Goal: Information Seeking & Learning: Learn about a topic

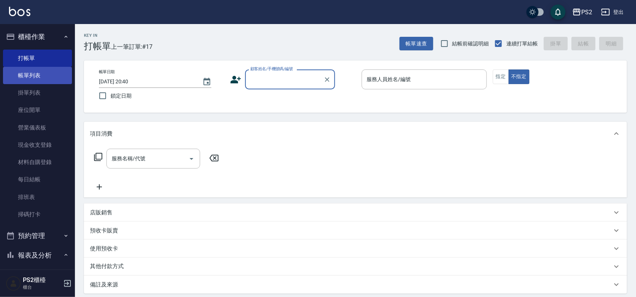
click at [38, 73] on link "帳單列表" at bounding box center [37, 75] width 69 height 17
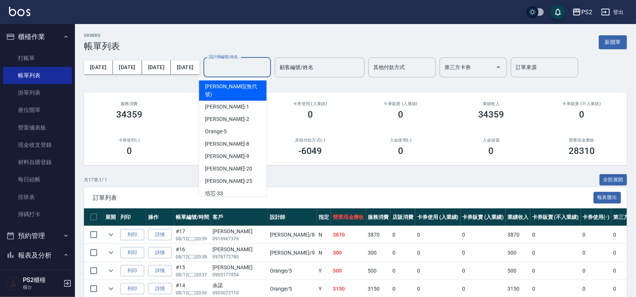
click at [228, 66] on input "設計師編號/姓名" at bounding box center [237, 67] width 61 height 13
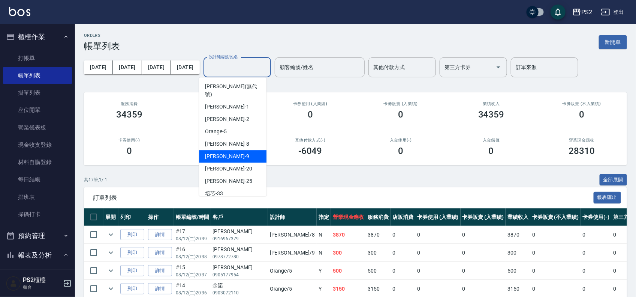
click at [220, 150] on div "Nina -9" at bounding box center [232, 156] width 67 height 12
type input "Nina-9"
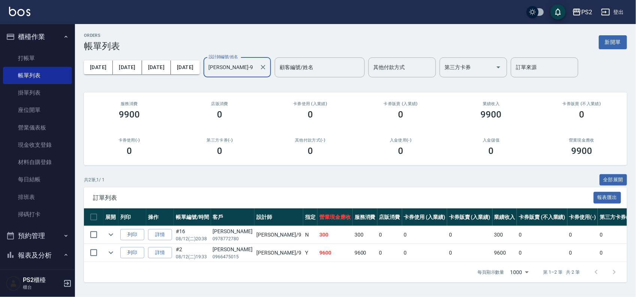
scroll to position [2, 0]
click at [162, 250] on link "詳情" at bounding box center [160, 253] width 24 height 12
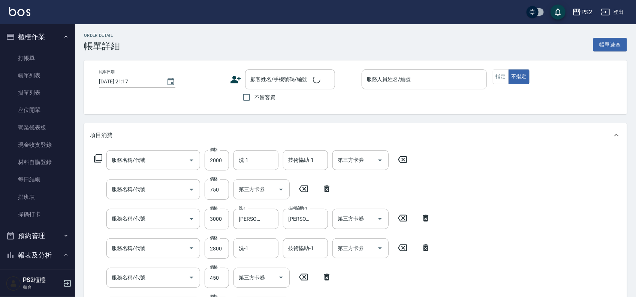
type input "單拆/單接(660)"
type input "髮片染髮(504)"
type input "接髮調整(無成本)(603)"
type input "染髮+髮還原1500(402)"
type input "A級單剪(106)"
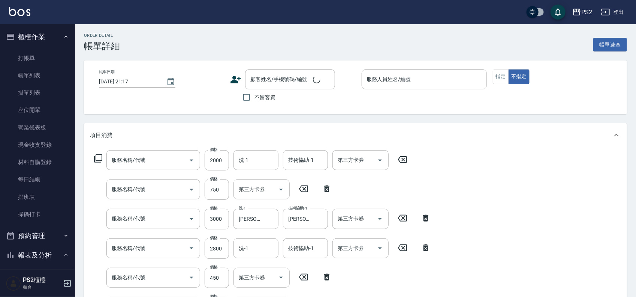
type input "精油洗+去角質(111)"
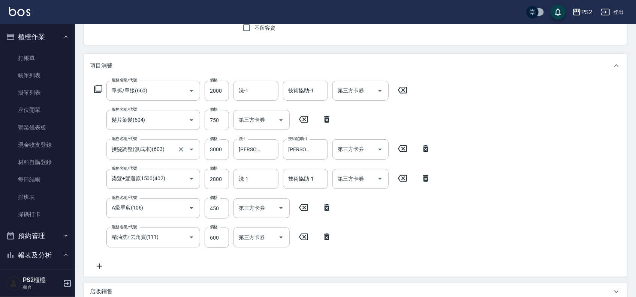
scroll to position [94, 0]
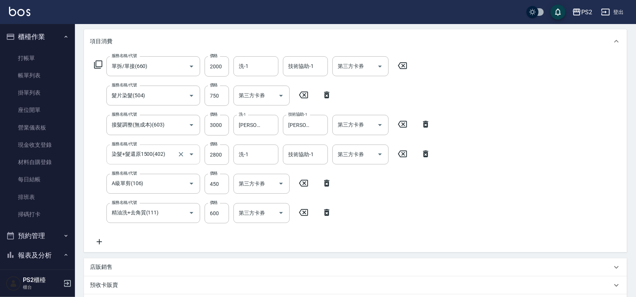
type input "2025/08/12 19:33"
type input "Nina-9"
type input "張君涵/0966475015/"
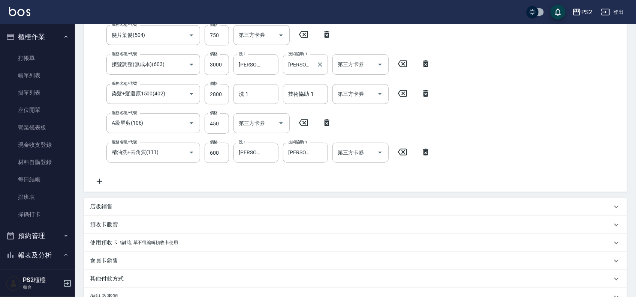
scroll to position [55, 0]
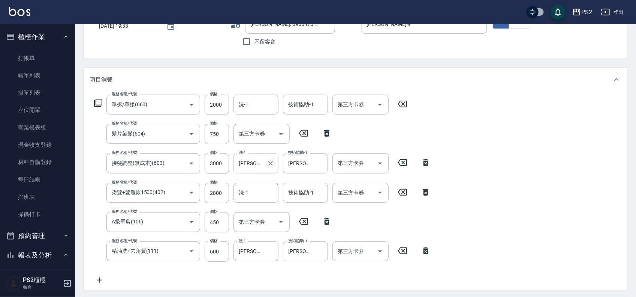
click at [272, 162] on icon "Clear" at bounding box center [270, 162] width 7 height 7
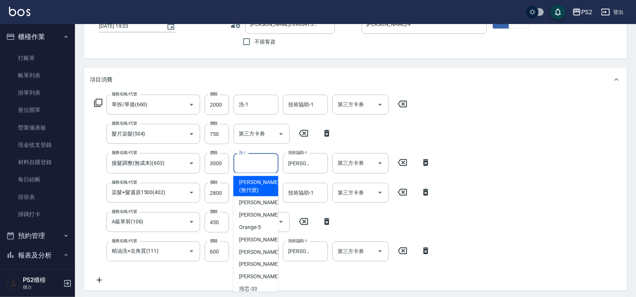
click at [257, 163] on input "洗-1" at bounding box center [256, 162] width 38 height 13
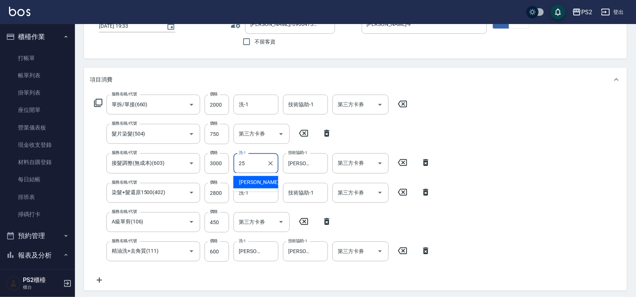
type input "Allan-25"
click at [255, 186] on input "洗-1" at bounding box center [256, 192] width 38 height 13
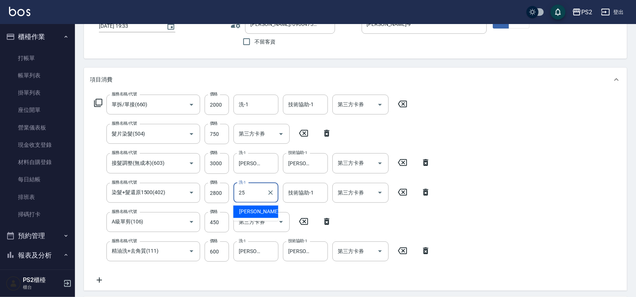
type input "Allan-25"
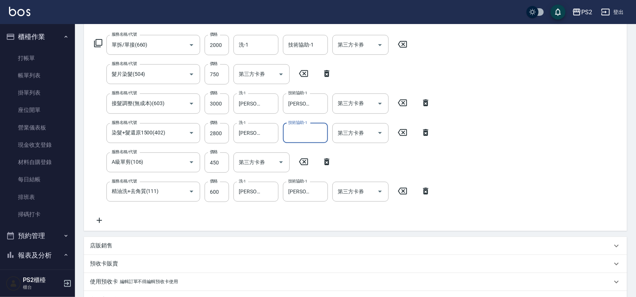
scroll to position [196, 0]
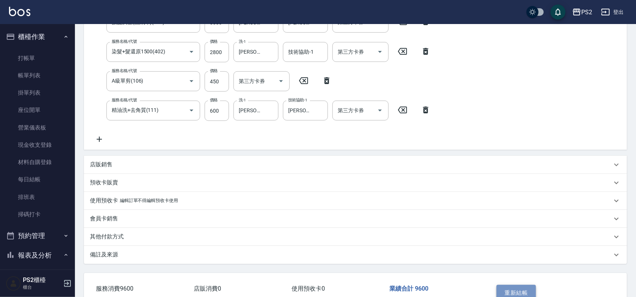
click at [507, 285] on button "重新結帳" at bounding box center [517, 293] width 40 height 16
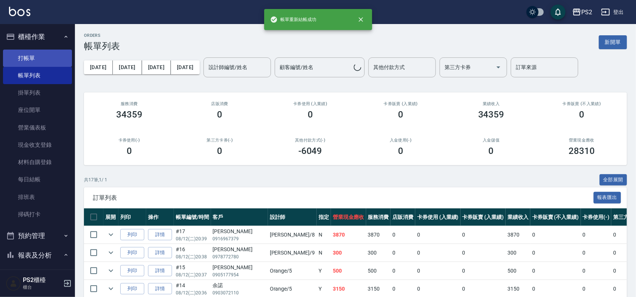
click at [36, 60] on link "打帳單" at bounding box center [37, 57] width 69 height 17
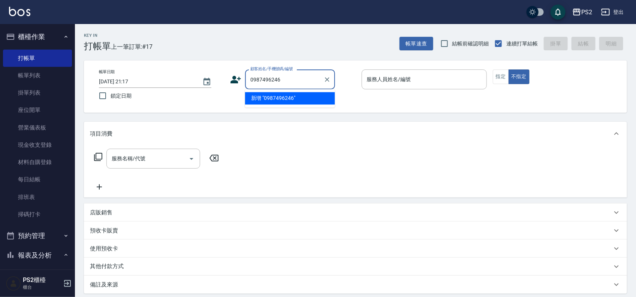
type input "0987496246"
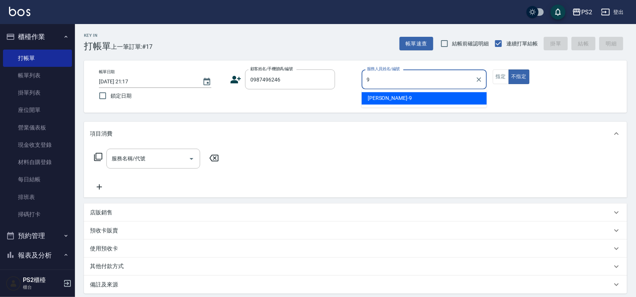
type input "Nina-9"
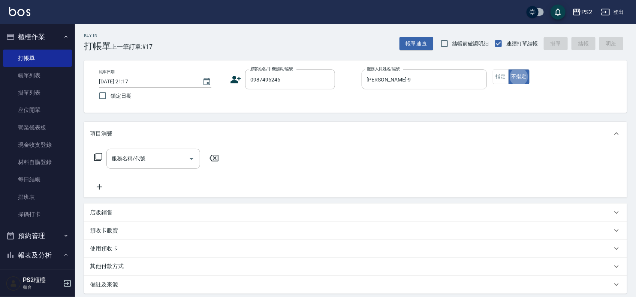
type button "false"
type input "田乙莫/0987496246/"
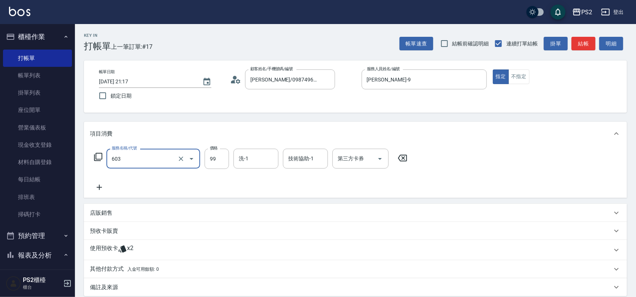
type input "接髮調整(無成本)(603)"
type input "4500"
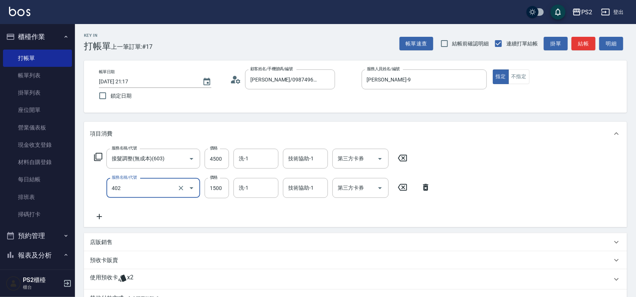
type input "染髮+髮還原1500(402)"
type input "2000"
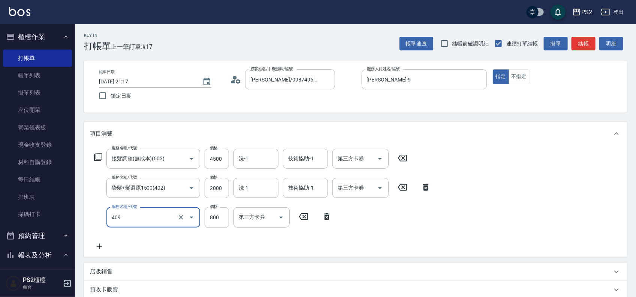
type input "髮長肩帶下800(409)"
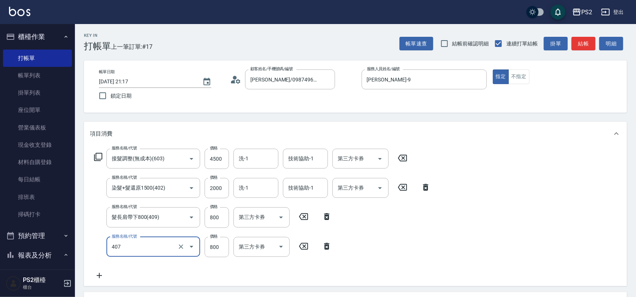
type input "退色肩帶下800(407)"
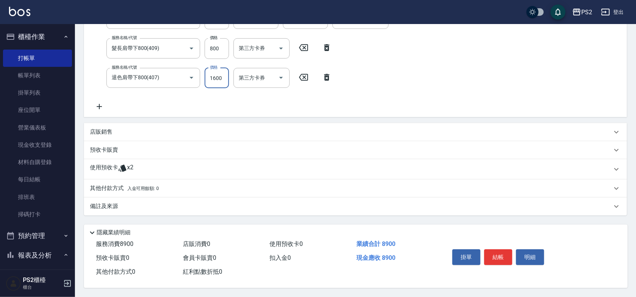
scroll to position [171, 0]
type input "1600"
click at [132, 186] on span "入金可用餘額: 0" at bounding box center [143, 188] width 32 height 5
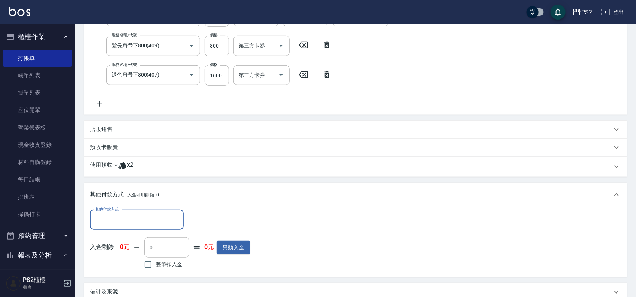
scroll to position [0, 0]
click at [100, 219] on input "其他付款方式" at bounding box center [136, 219] width 87 height 13
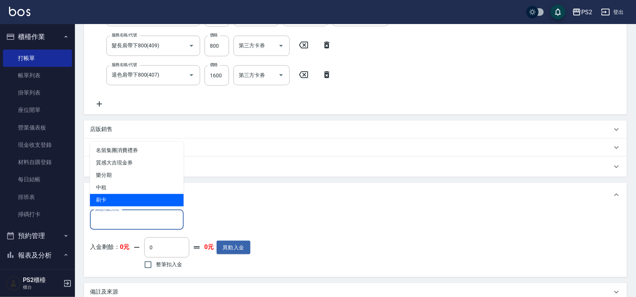
click at [121, 201] on span "刷卡" at bounding box center [137, 200] width 94 height 12
type input "刷卡"
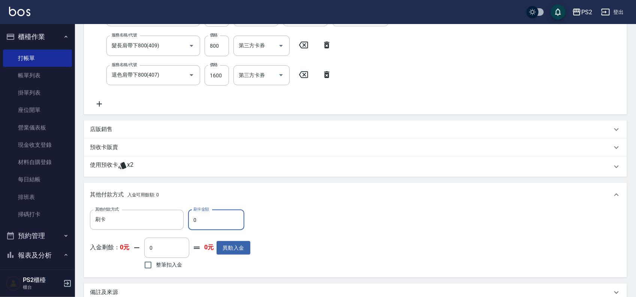
drag, startPoint x: 199, startPoint y: 222, endPoint x: 192, endPoint y: 223, distance: 7.6
click at [192, 223] on input "0" at bounding box center [216, 220] width 56 height 20
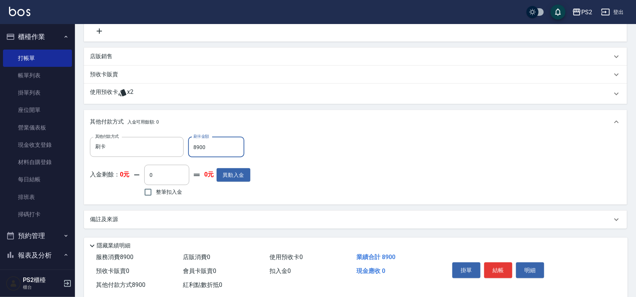
scroll to position [260, 0]
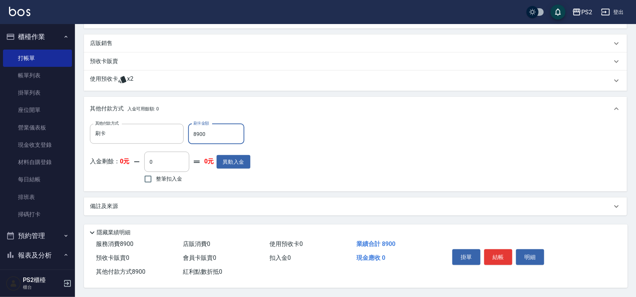
type input "8900"
click at [503, 261] on button "結帳" at bounding box center [498, 257] width 28 height 16
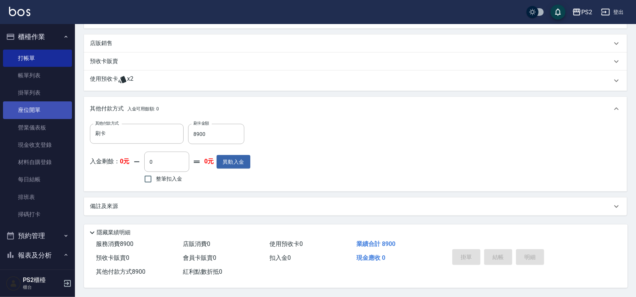
type input "2025/08/12 21:18"
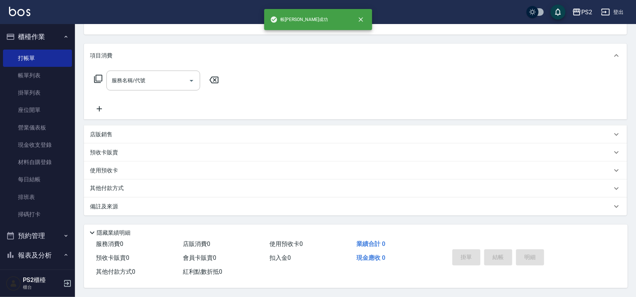
scroll to position [0, 0]
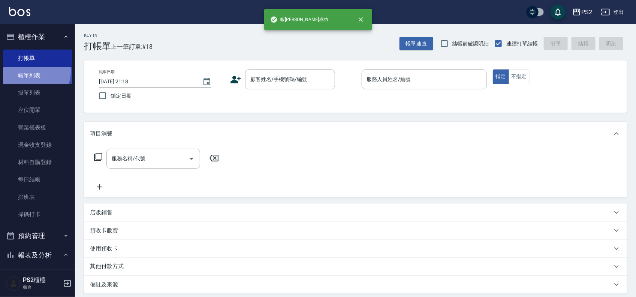
click at [29, 71] on link "帳單列表" at bounding box center [37, 75] width 69 height 17
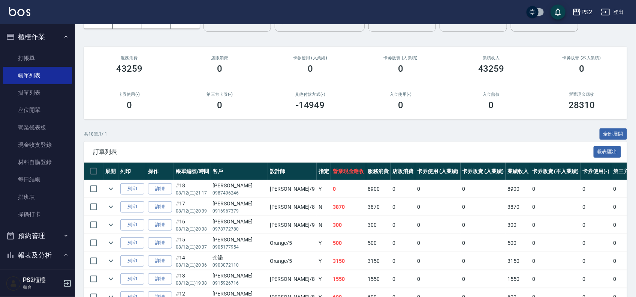
scroll to position [12, 0]
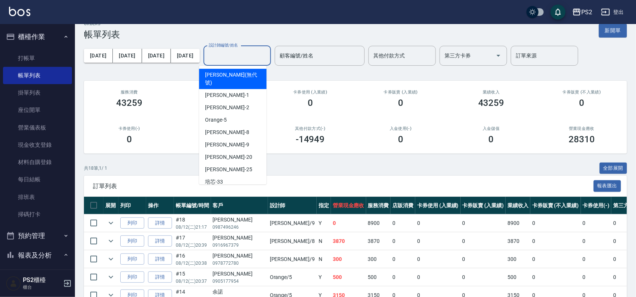
click at [233, 59] on input "設計師編號/姓名" at bounding box center [237, 55] width 61 height 13
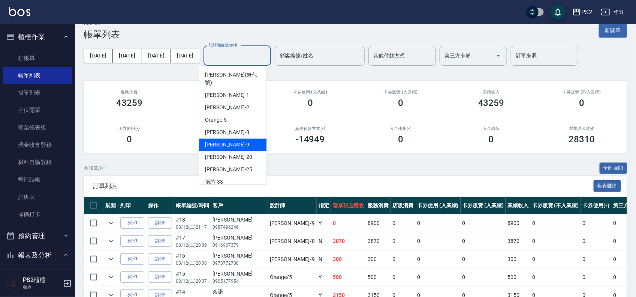
click at [225, 138] on div "Nina -9" at bounding box center [232, 144] width 67 height 12
type input "Nina-9"
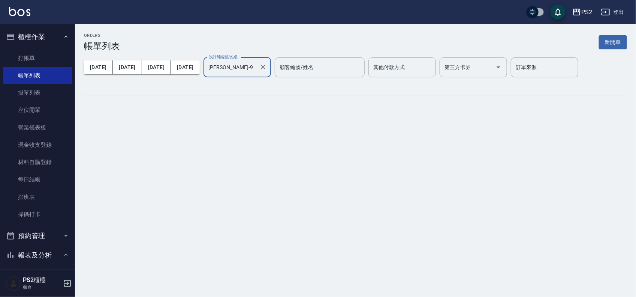
scroll to position [0, 0]
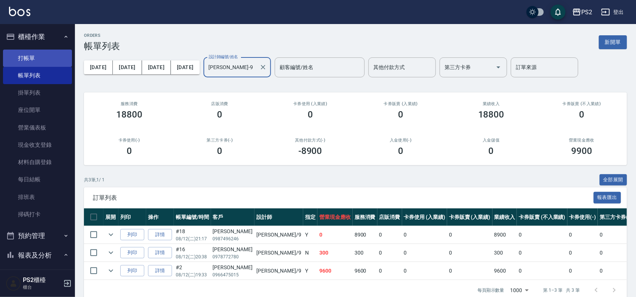
click at [30, 61] on link "打帳單" at bounding box center [37, 57] width 69 height 17
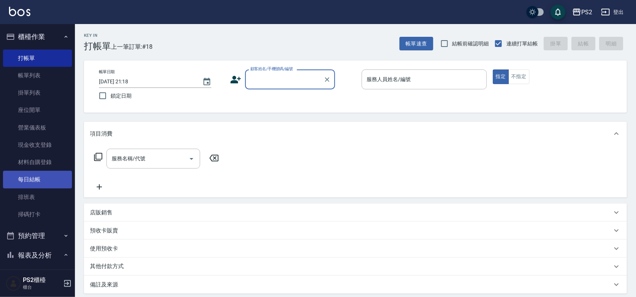
click at [34, 177] on link "每日結帳" at bounding box center [37, 179] width 69 height 17
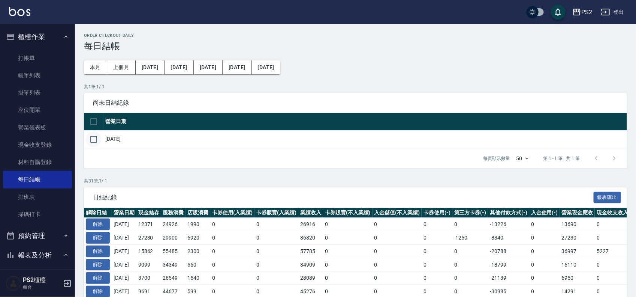
click at [95, 136] on input "checkbox" at bounding box center [94, 139] width 16 height 16
checkbox input "true"
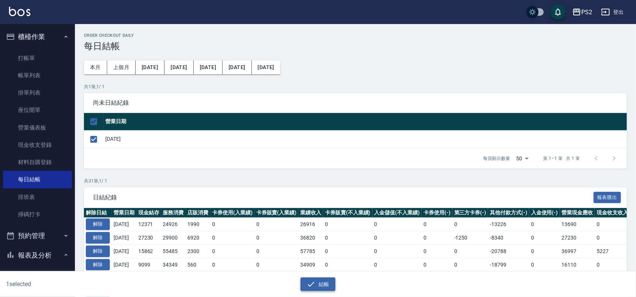
click at [314, 285] on icon "button" at bounding box center [311, 283] width 9 height 9
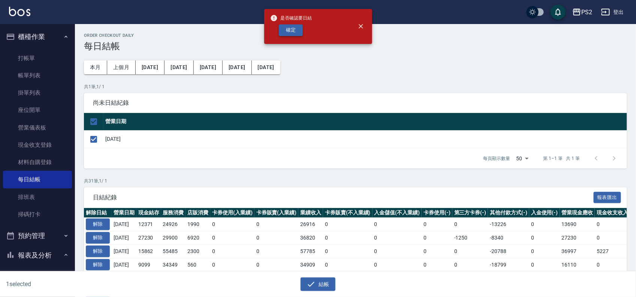
click at [299, 30] on button "確定" at bounding box center [291, 30] width 24 height 12
checkbox input "false"
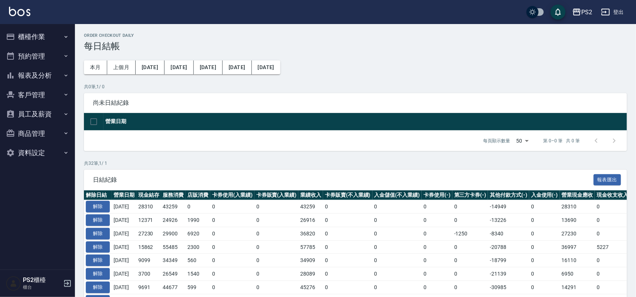
click at [37, 32] on button "櫃檯作業" at bounding box center [37, 36] width 69 height 19
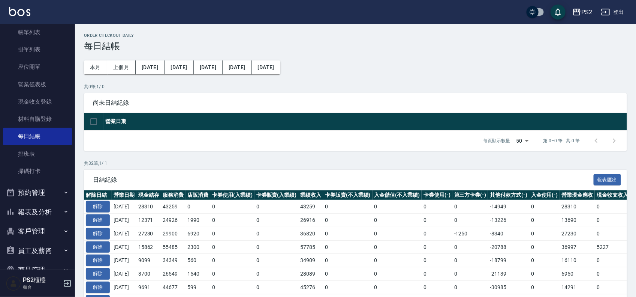
scroll to position [81, 0]
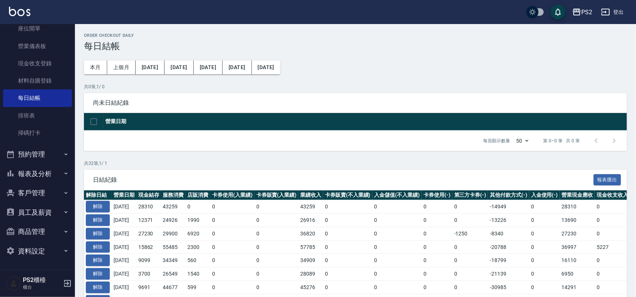
click at [38, 179] on button "報表及分析" at bounding box center [37, 173] width 69 height 19
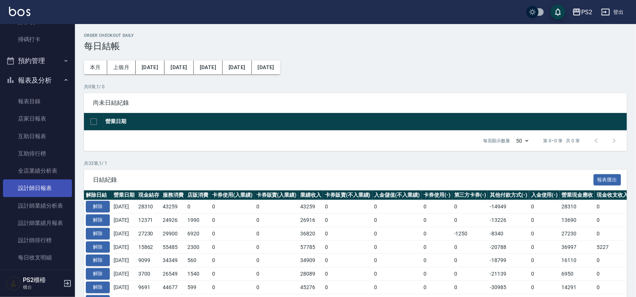
scroll to position [175, 0]
click at [44, 184] on link "設計師日報表" at bounding box center [37, 187] width 69 height 17
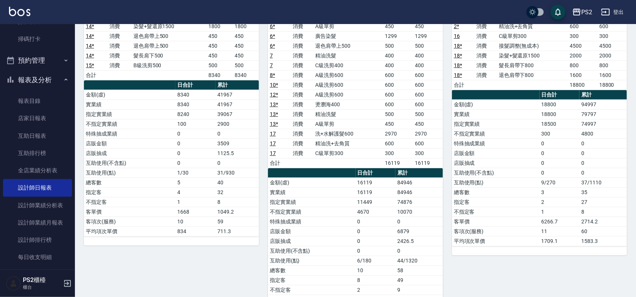
scroll to position [141, 0]
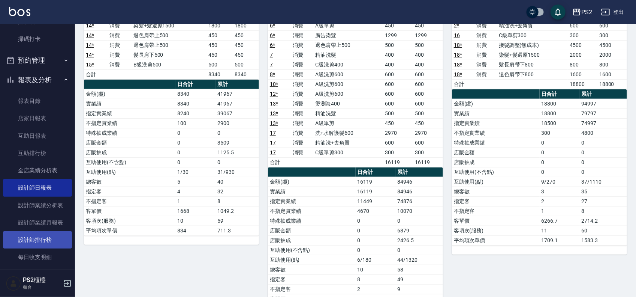
click at [34, 238] on link "設計師排行榜" at bounding box center [37, 239] width 69 height 17
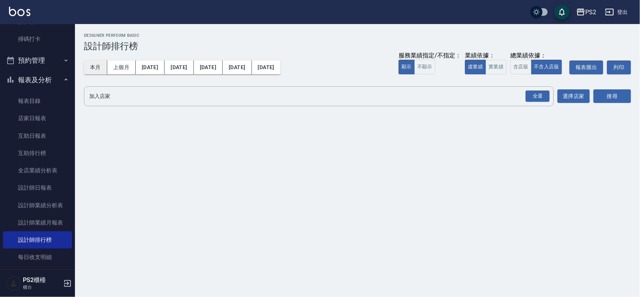
drag, startPoint x: 92, startPoint y: 64, endPoint x: 174, endPoint y: 69, distance: 81.5
click at [92, 63] on button "本月" at bounding box center [95, 67] width 23 height 14
click at [489, 64] on button "實業績" at bounding box center [496, 67] width 21 height 15
click at [534, 95] on div "全選" at bounding box center [538, 96] width 24 height 12
click at [640, 97] on div "PS2 [DATE] - [DATE] 設計師排行榜 列印時間： [DATE][PHONE_NUMBER]:24 Designer Perform Basic…" at bounding box center [357, 71] width 565 height 95
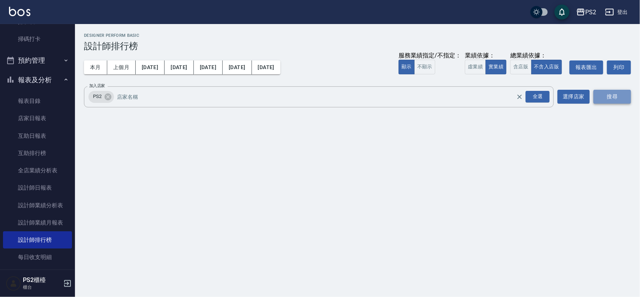
click at [619, 96] on button "搜尋" at bounding box center [612, 97] width 37 height 14
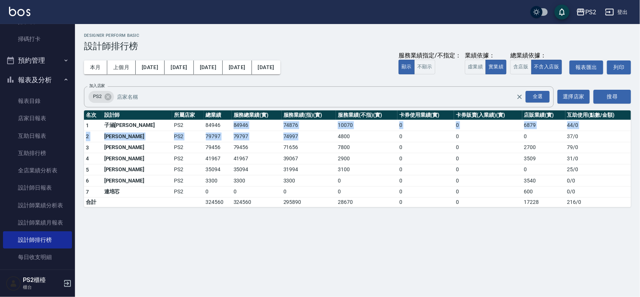
drag, startPoint x: 190, startPoint y: 126, endPoint x: 292, endPoint y: 133, distance: 102.3
click at [292, 133] on tbody "1 子涵戴 PS2 84946 84946 74876 10070 0 0 6879 44 / 0 2 [PERSON_NAME] PS2 79797 797…" at bounding box center [357, 163] width 547 height 87
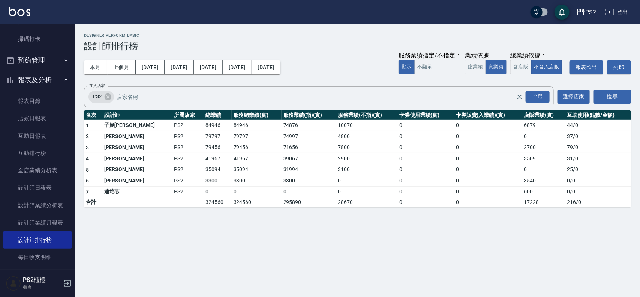
click at [336, 143] on td "7800" at bounding box center [366, 147] width 61 height 11
click at [7, 59] on nav "櫃檯作業 打帳單 帳單列表 掛單列表 座位開單 營業儀表板 現金收支登錄 材料自購登錄 每日結帳 排班表 掃碼打卡 預約管理 預約管理 單日預約紀錄 單週預約…" at bounding box center [37, 146] width 75 height 245
drag, startPoint x: 278, startPoint y: 276, endPoint x: 274, endPoint y: 270, distance: 7.3
click at [276, 272] on div "PS2 [DATE] - [DATE] 設計師排行榜 列印時間： [DATE][PHONE_NUMBER]:24 Designer Perform Basic…" at bounding box center [320, 148] width 640 height 297
click at [204, 144] on td "79456" at bounding box center [218, 147] width 28 height 11
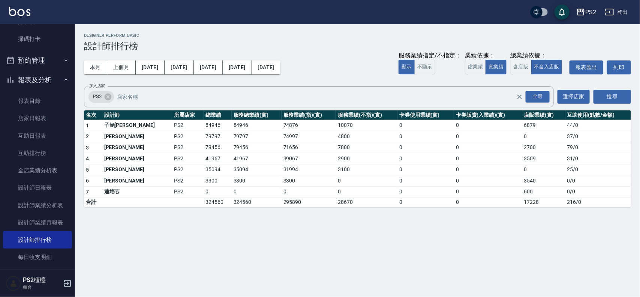
click at [204, 144] on td "79456" at bounding box center [218, 147] width 28 height 11
click at [21, 118] on link "店家日報表" at bounding box center [37, 117] width 69 height 17
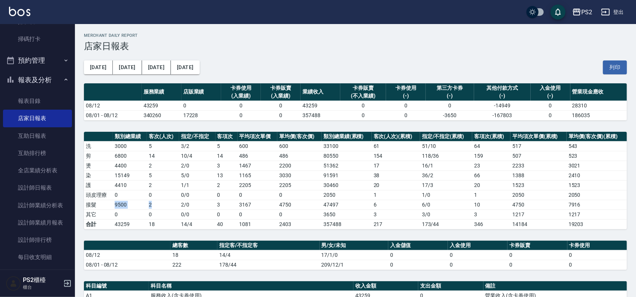
drag, startPoint x: 110, startPoint y: 205, endPoint x: 174, endPoint y: 209, distance: 63.9
click at [170, 209] on tr "接髮 9500 2 2 / 0 3 3167 4750 47497 6 6 / 0 10 4750 7916" at bounding box center [355, 204] width 543 height 10
click at [193, 209] on td "2 / 0" at bounding box center [197, 204] width 36 height 10
click at [194, 209] on td "2 / 0" at bounding box center [197, 204] width 36 height 10
